Goal: Find specific page/section: Find specific page/section

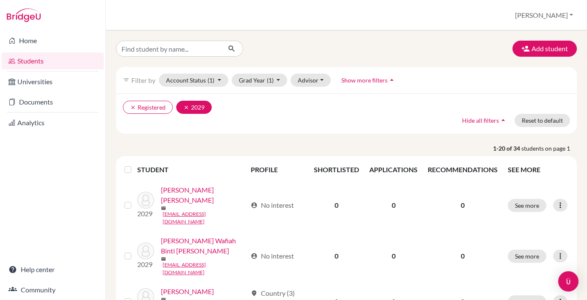
click at [185, 109] on icon "clear" at bounding box center [186, 108] width 6 height 6
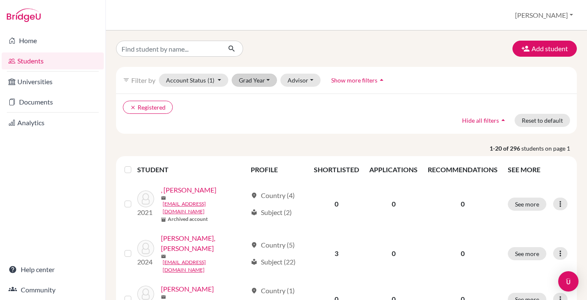
click at [267, 81] on button "Grad Year" at bounding box center [255, 80] width 46 height 13
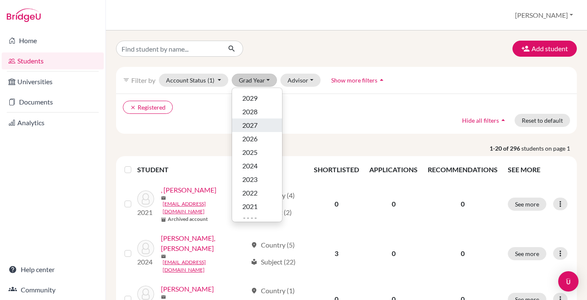
click at [262, 127] on div "2027" at bounding box center [257, 125] width 30 height 10
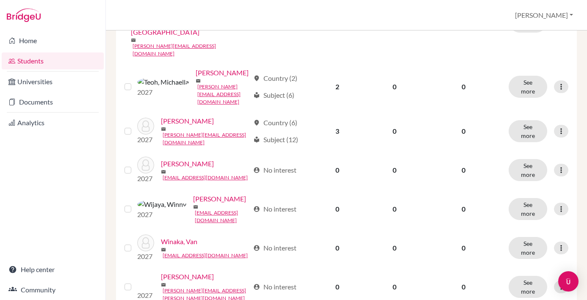
scroll to position [645, 0]
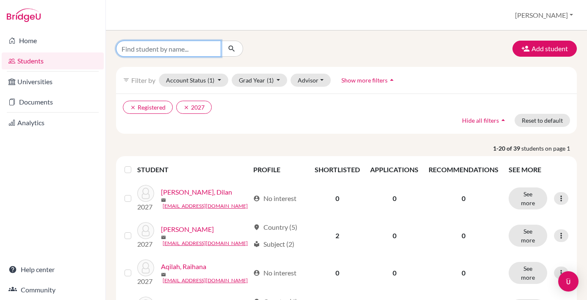
click at [172, 47] on input "Find student by name..." at bounding box center [168, 49] width 105 height 16
type input "shafira"
click at [232, 49] on button "submit" at bounding box center [232, 49] width 22 height 16
